Goal: Navigation & Orientation: Find specific page/section

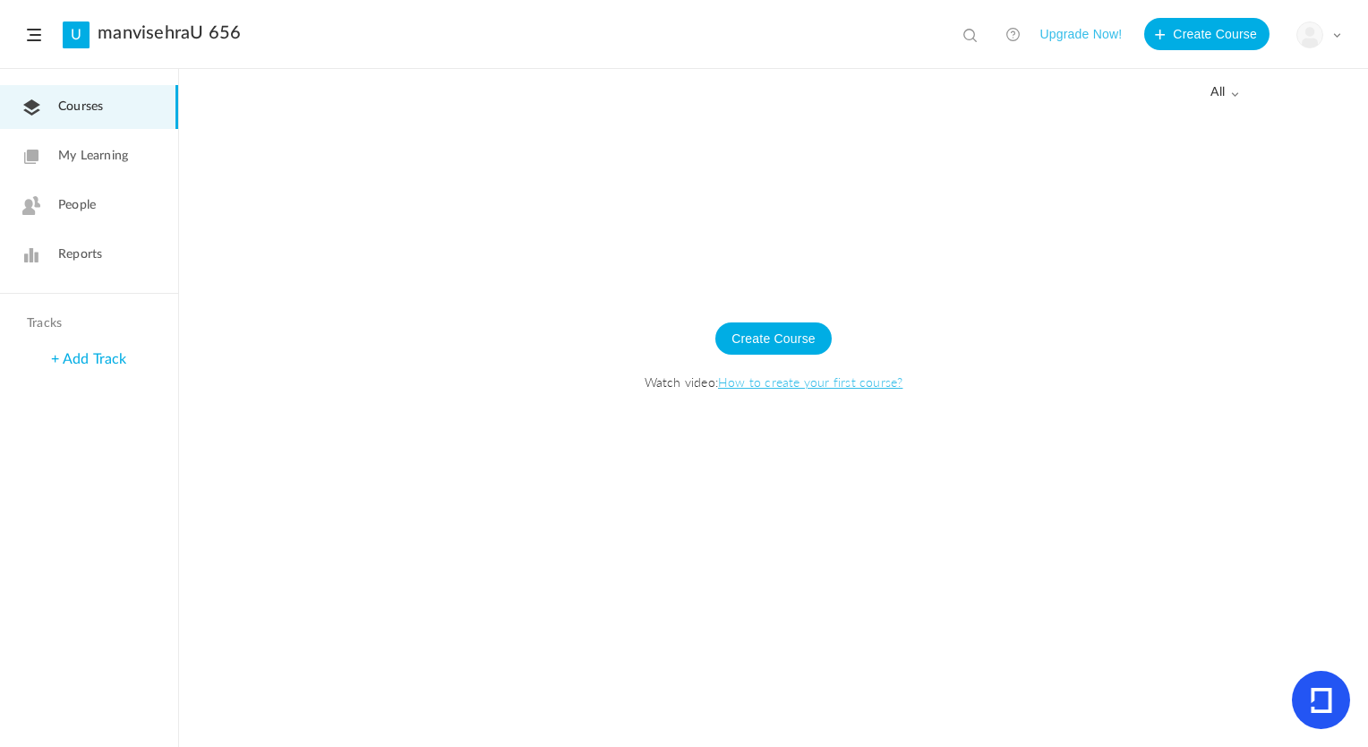
click at [112, 159] on span "My Learning" at bounding box center [93, 156] width 70 height 19
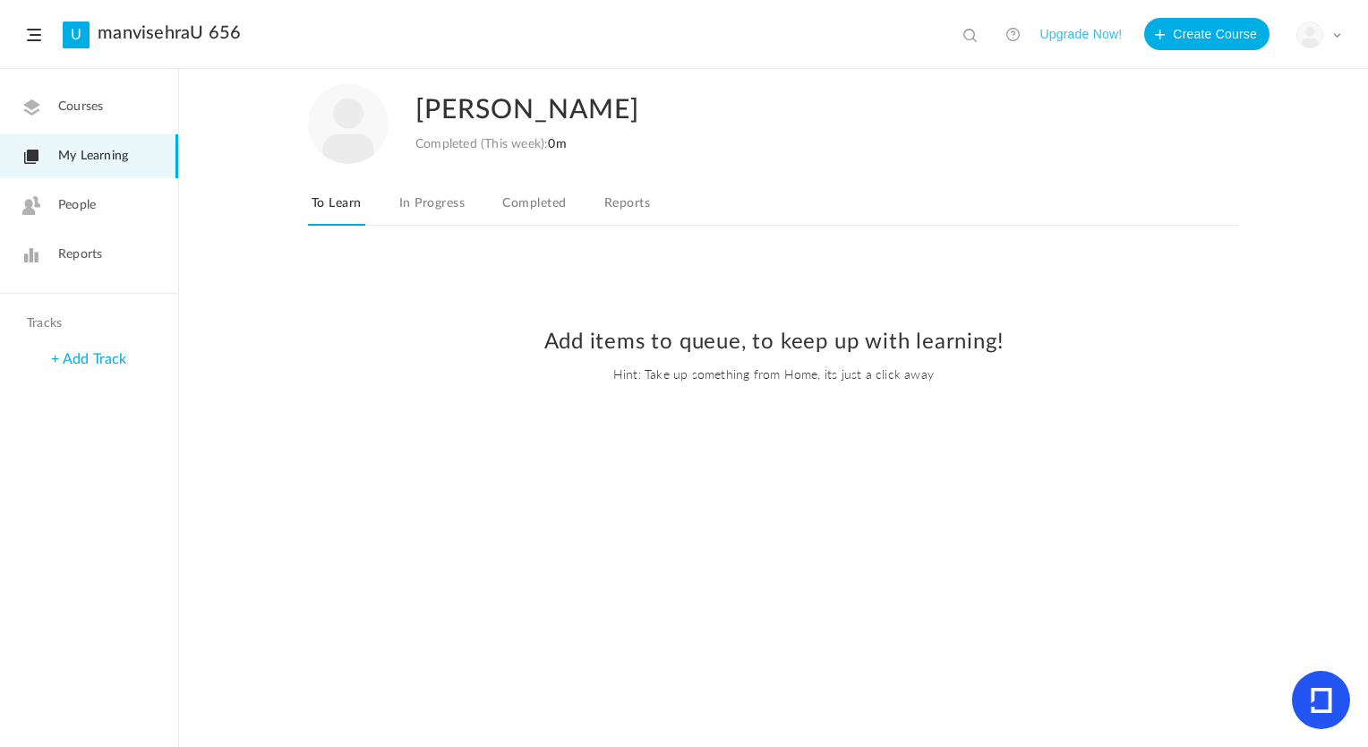
click at [90, 199] on span "People" at bounding box center [77, 205] width 38 height 19
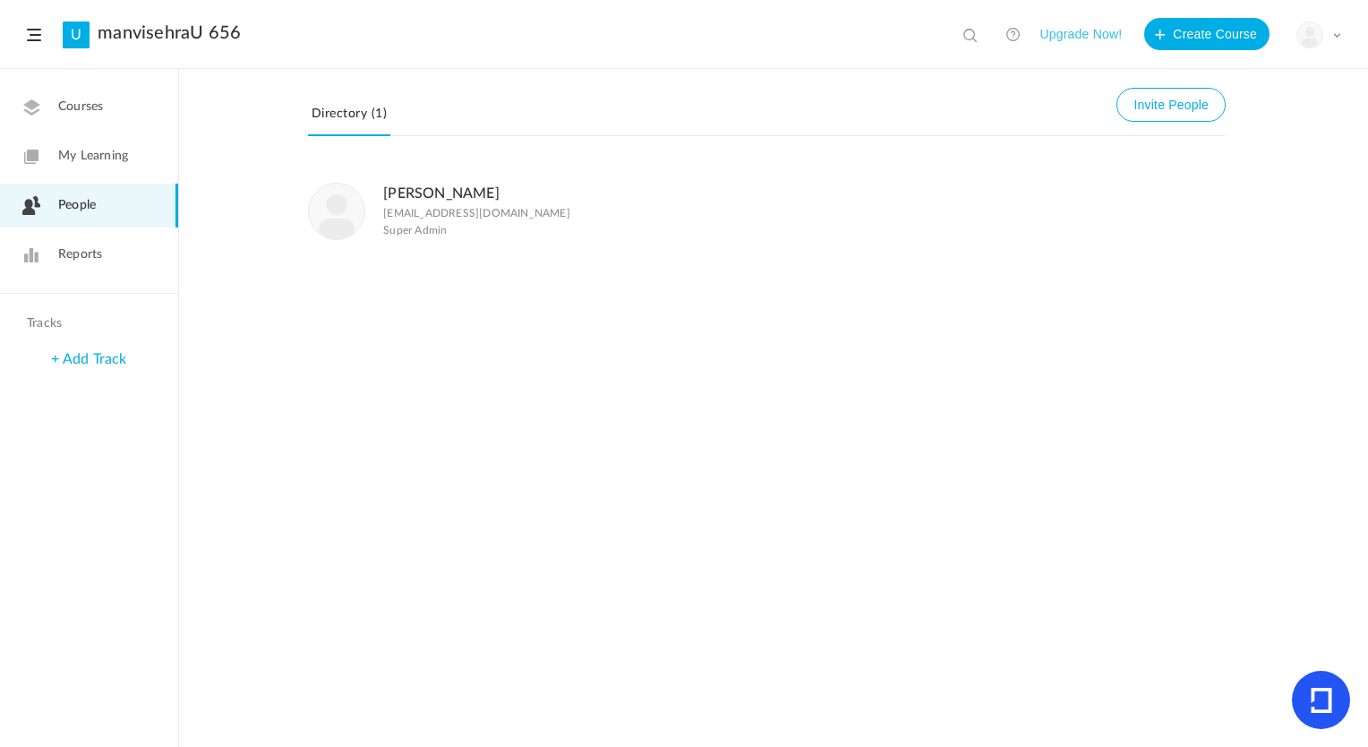
click at [426, 228] on span "Super Admin" at bounding box center [415, 230] width 64 height 13
click at [351, 205] on img at bounding box center [337, 212] width 56 height 56
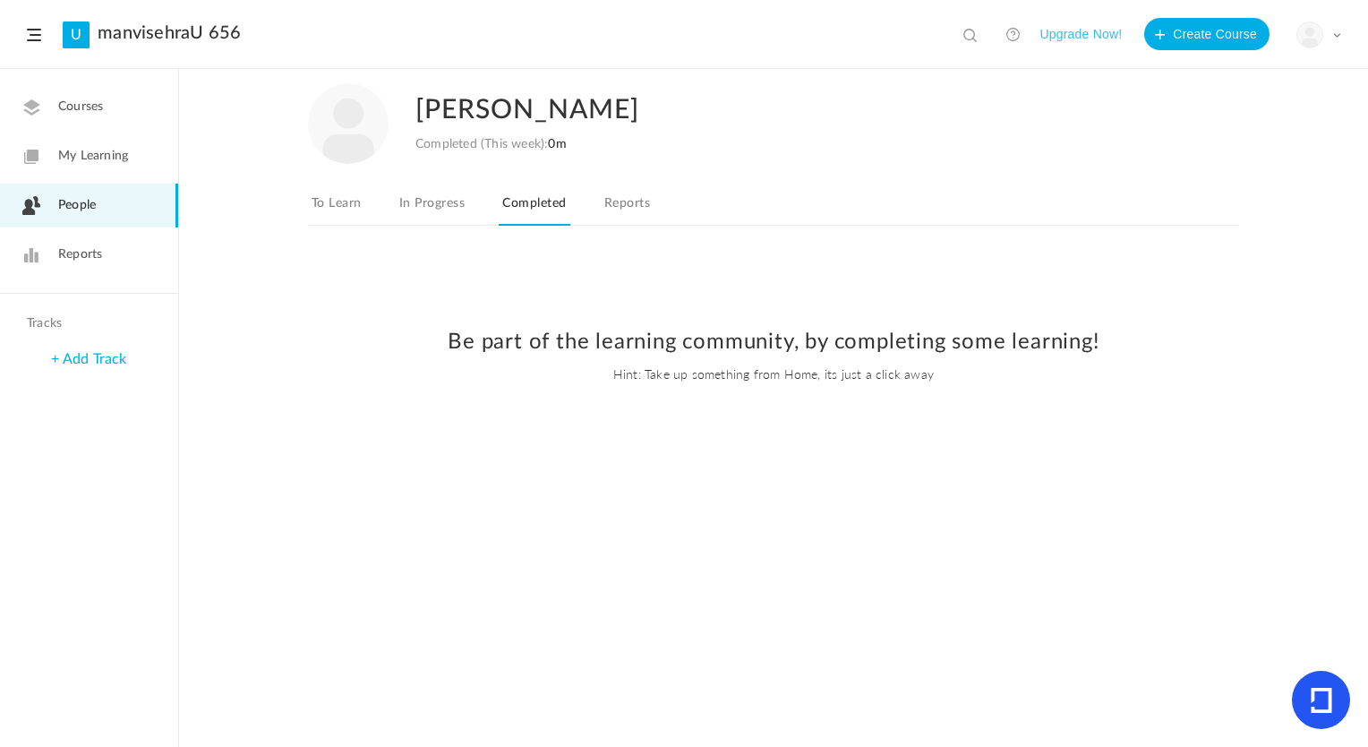
click at [90, 152] on span "My Learning" at bounding box center [93, 156] width 70 height 19
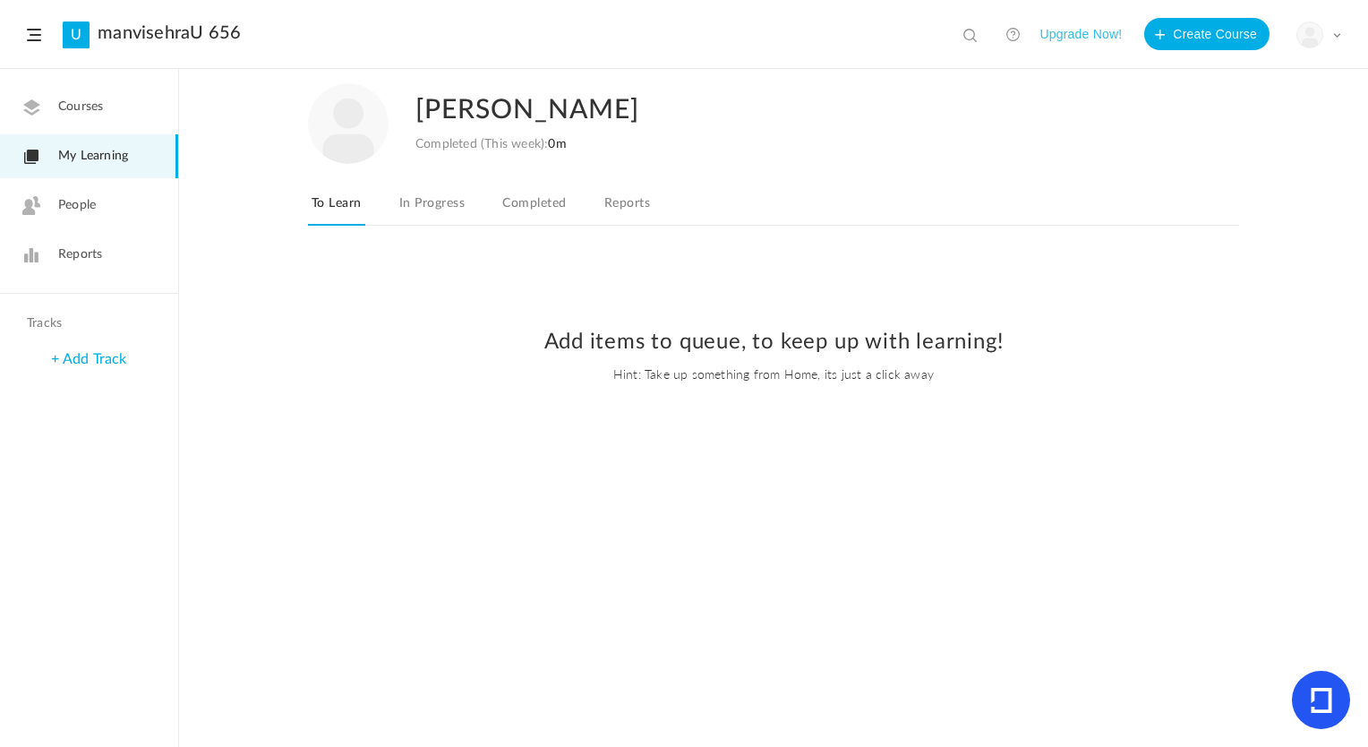
click at [74, 201] on span "People" at bounding box center [77, 205] width 38 height 19
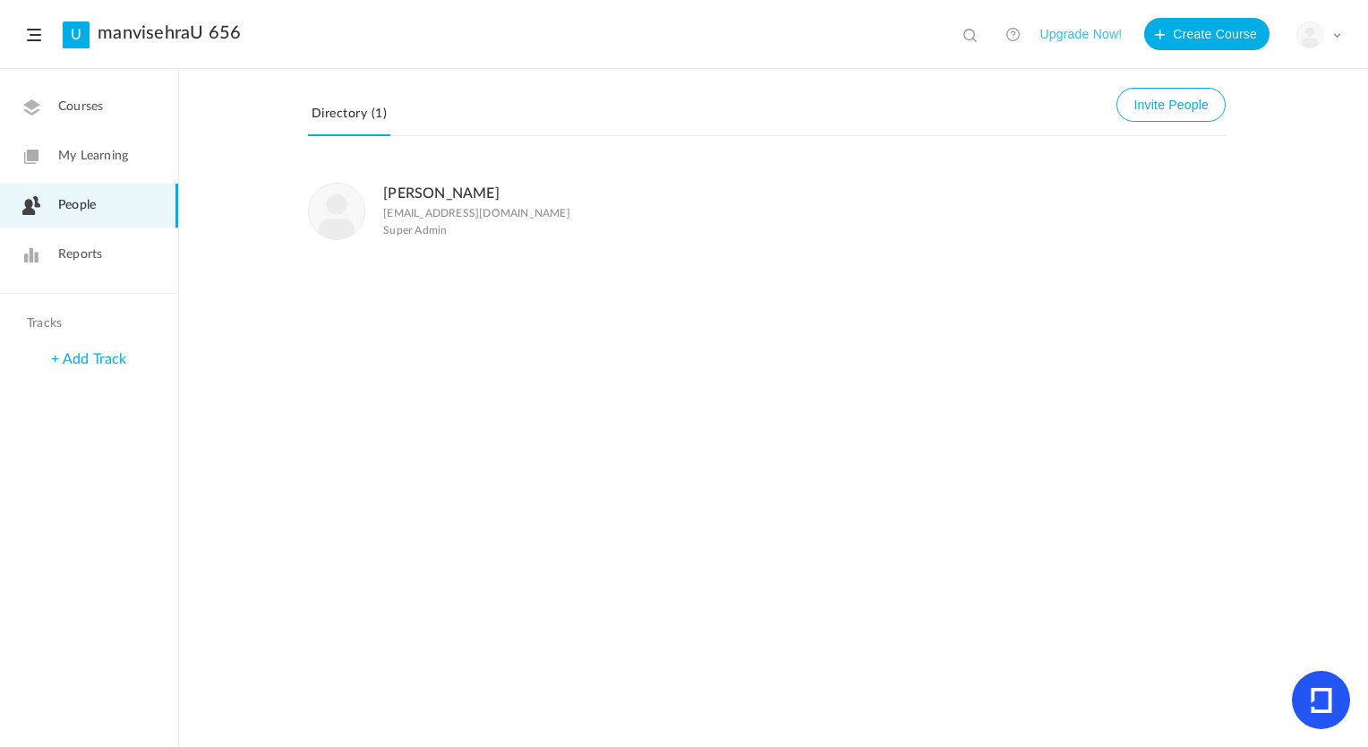
click at [64, 245] on span "Reports" at bounding box center [80, 254] width 44 height 19
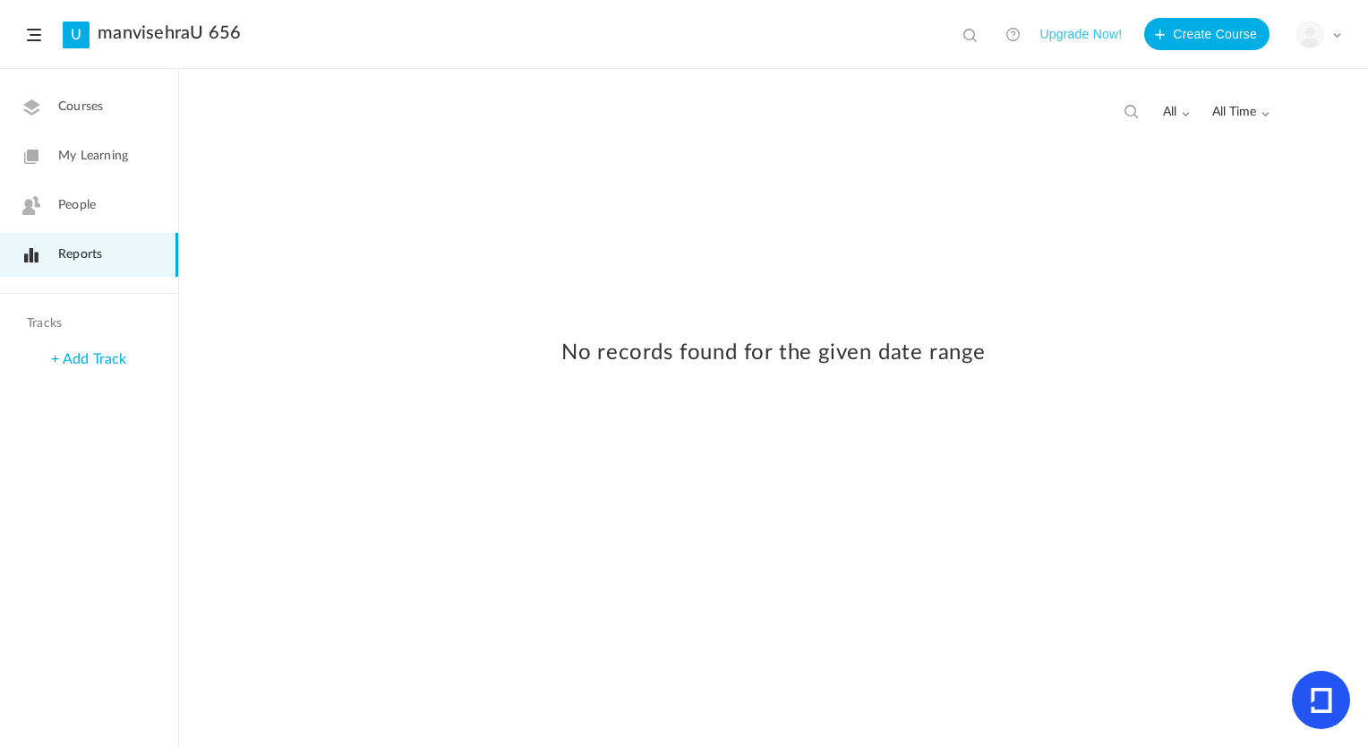
click at [92, 200] on span "People" at bounding box center [77, 205] width 38 height 19
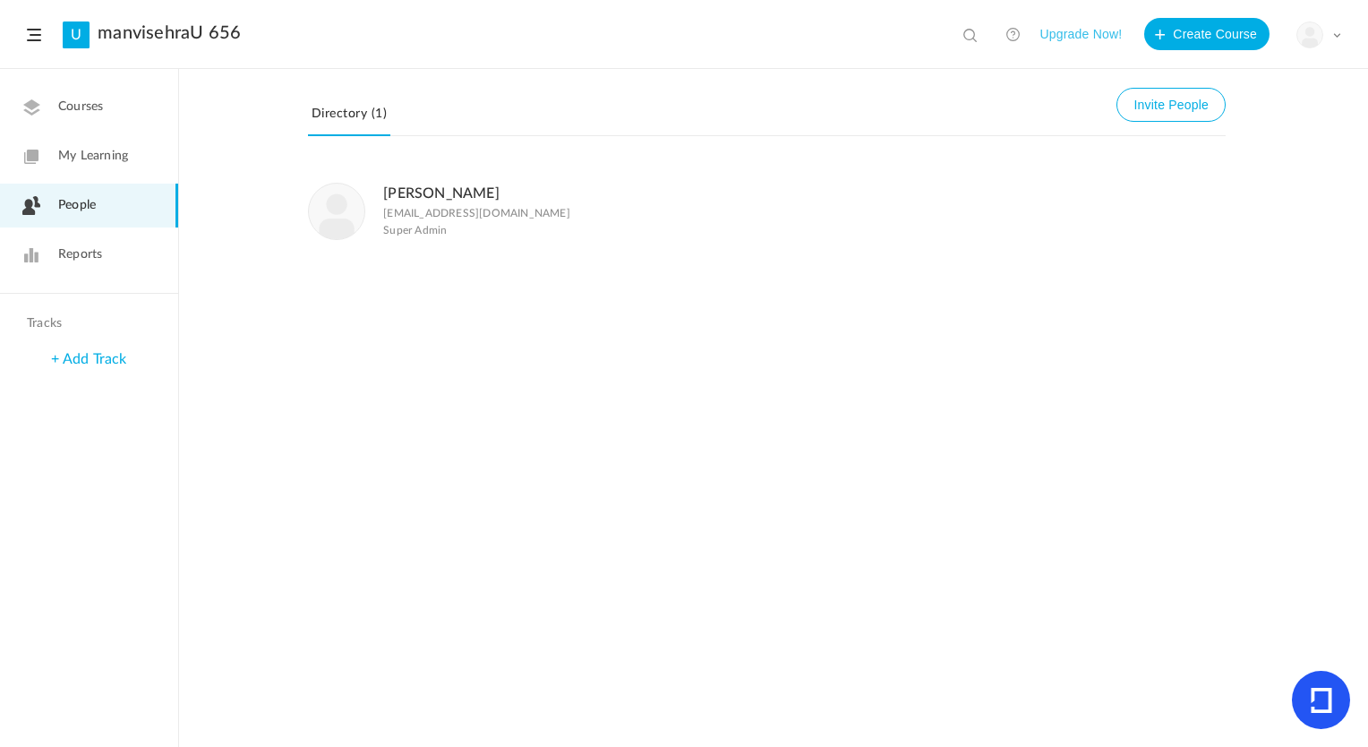
click at [440, 213] on p "[EMAIL_ADDRESS][DOMAIN_NAME]" at bounding box center [476, 213] width 187 height 13
click at [347, 207] on img at bounding box center [337, 212] width 56 height 56
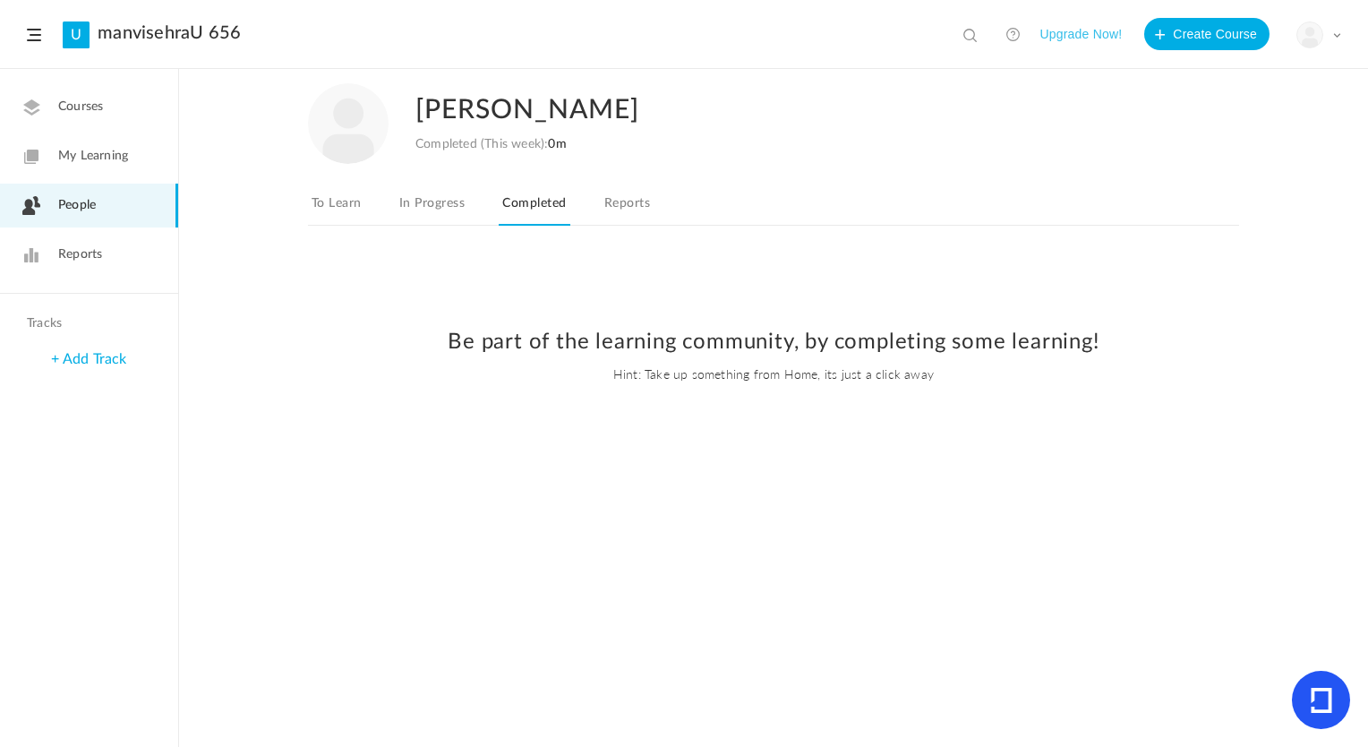
click at [1306, 30] on img at bounding box center [1309, 34] width 25 height 25
click at [1228, 172] on link "Logout" at bounding box center [1256, 178] width 168 height 33
